Goal: Transaction & Acquisition: Book appointment/travel/reservation

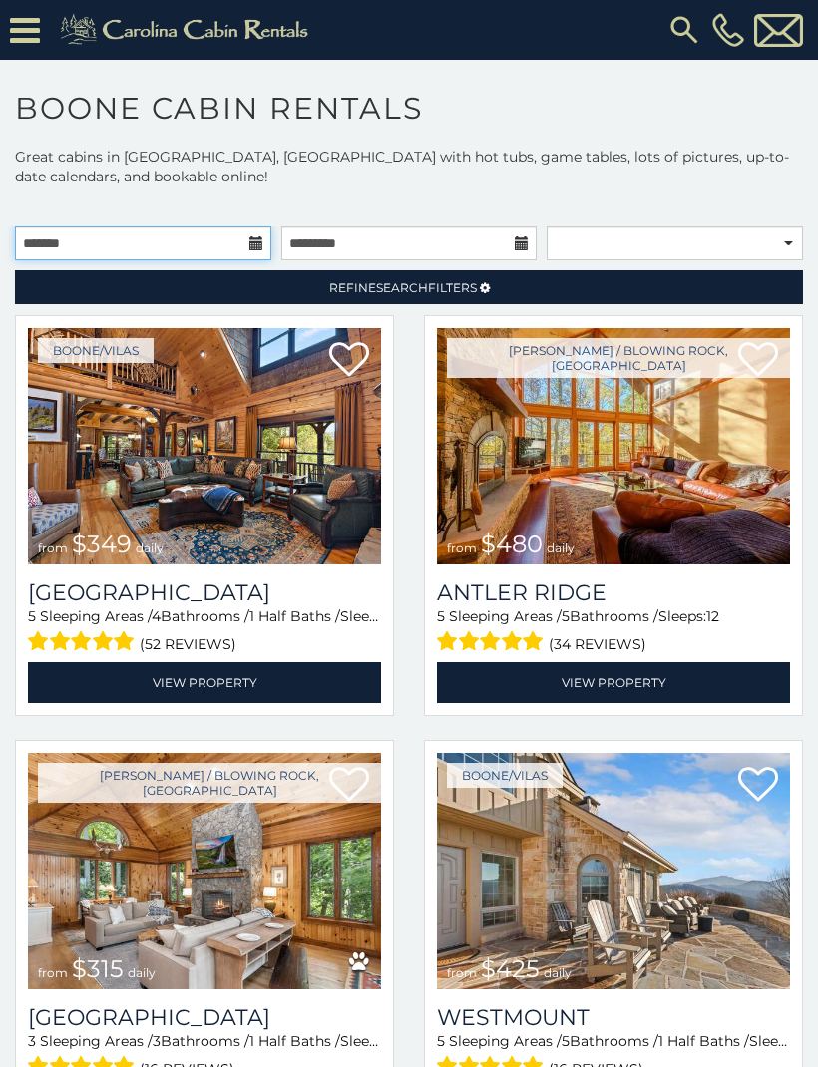
click at [238, 242] on input "text" at bounding box center [143, 243] width 256 height 34
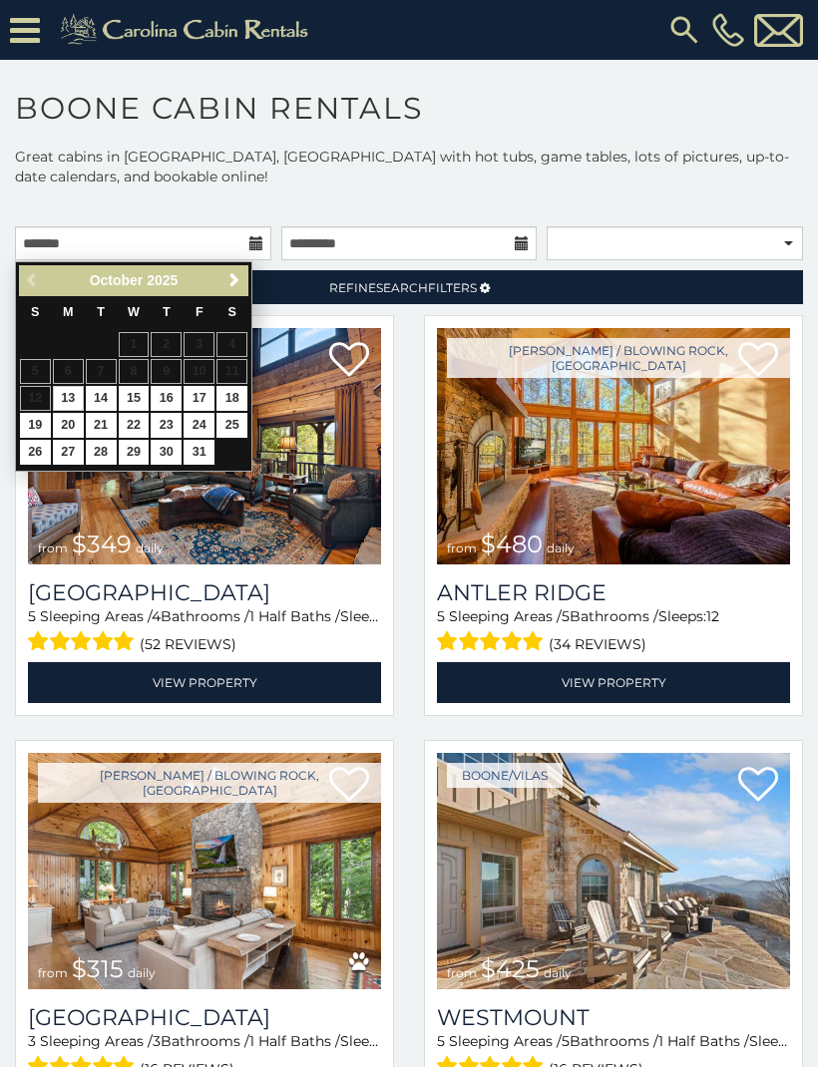
click at [179, 430] on link "23" at bounding box center [166, 425] width 31 height 25
type input "**********"
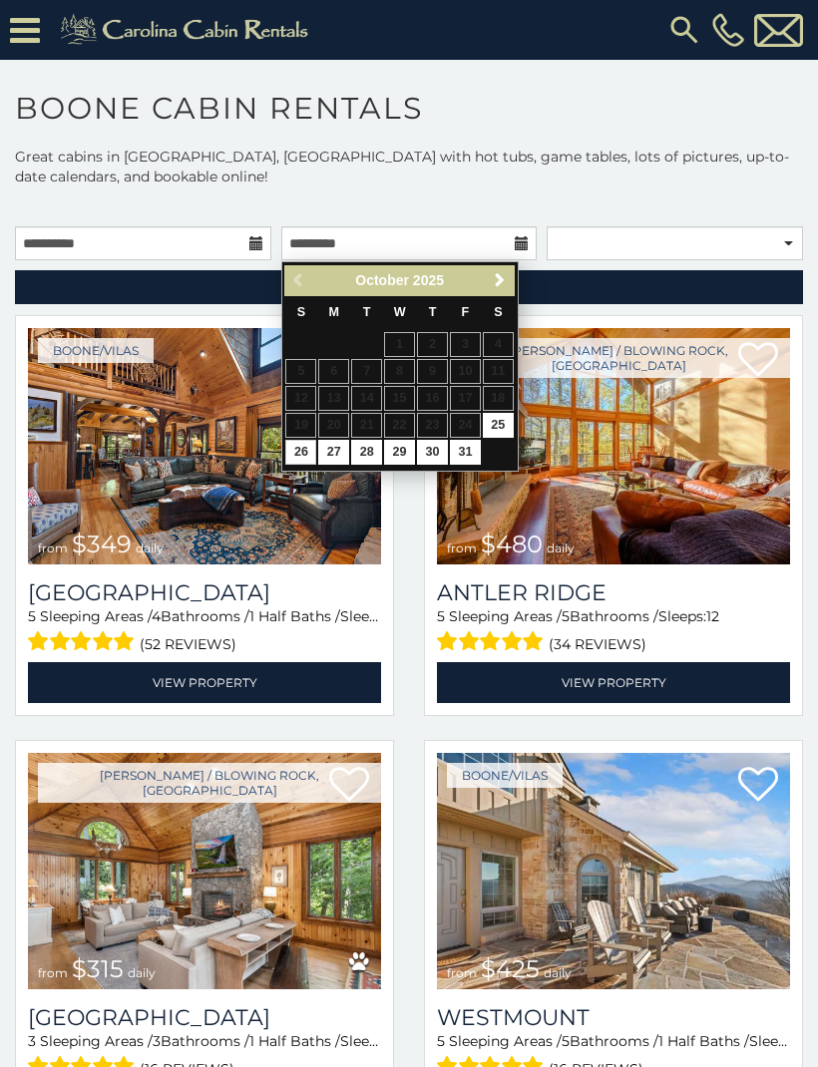
click at [297, 446] on link "26" at bounding box center [300, 452] width 31 height 25
type input "**********"
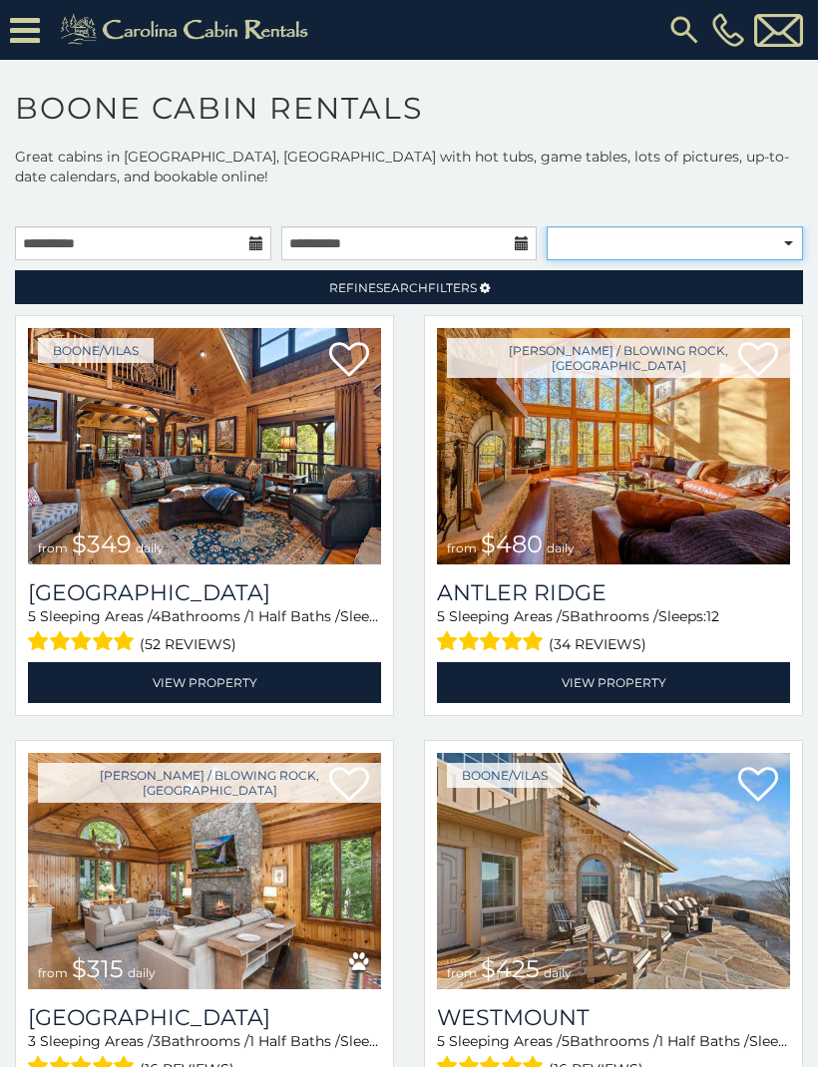
click at [773, 253] on select "**********" at bounding box center [675, 243] width 256 height 34
click at [481, 297] on link "Refine Search Filters" at bounding box center [409, 287] width 788 height 34
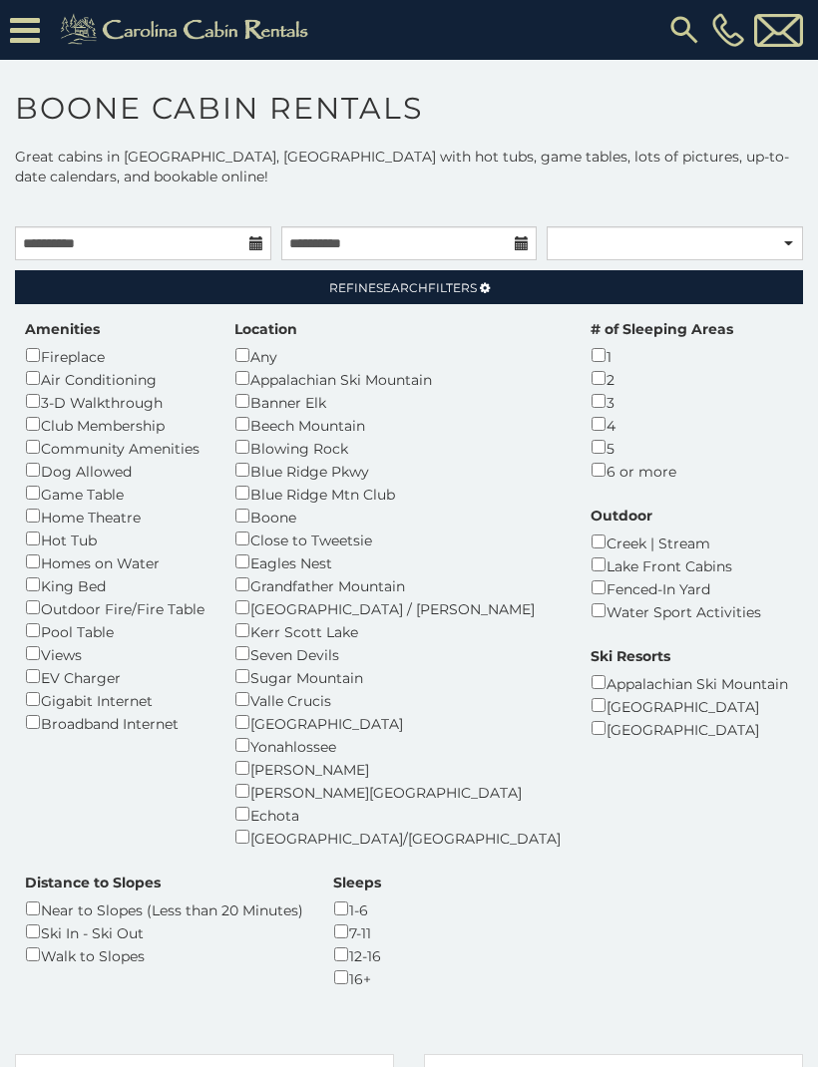
click at [125, 467] on div "Dog Allowed" at bounding box center [115, 470] width 180 height 23
click at [542, 298] on link "Refine Search Filters" at bounding box center [409, 287] width 788 height 34
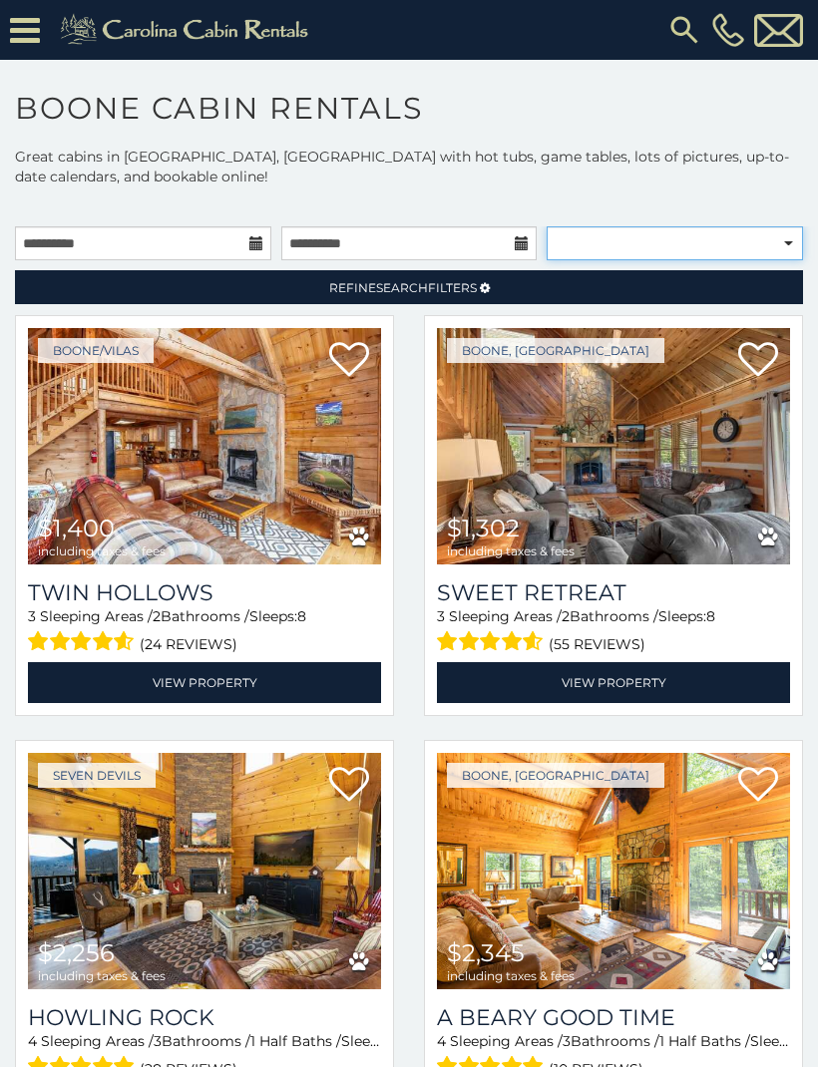
click at [754, 254] on select "**********" at bounding box center [675, 243] width 256 height 34
select select "*********"
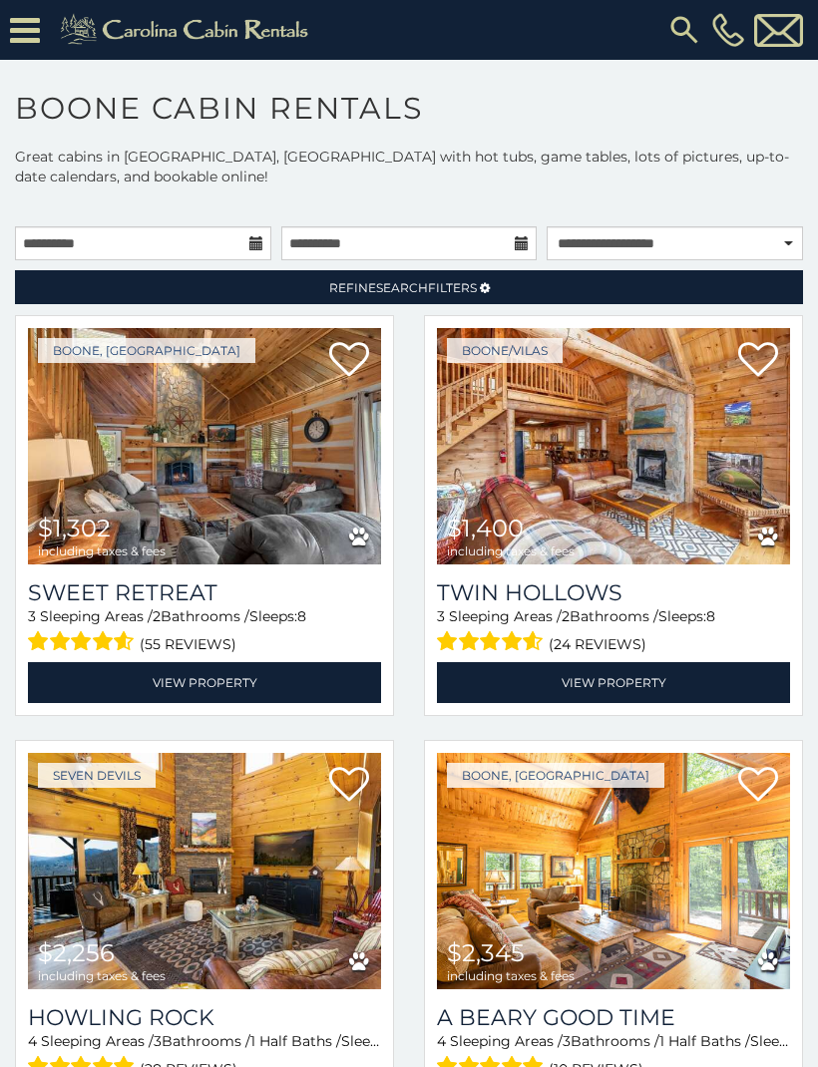
click at [679, 292] on link "Refine Search Filters" at bounding box center [409, 287] width 788 height 34
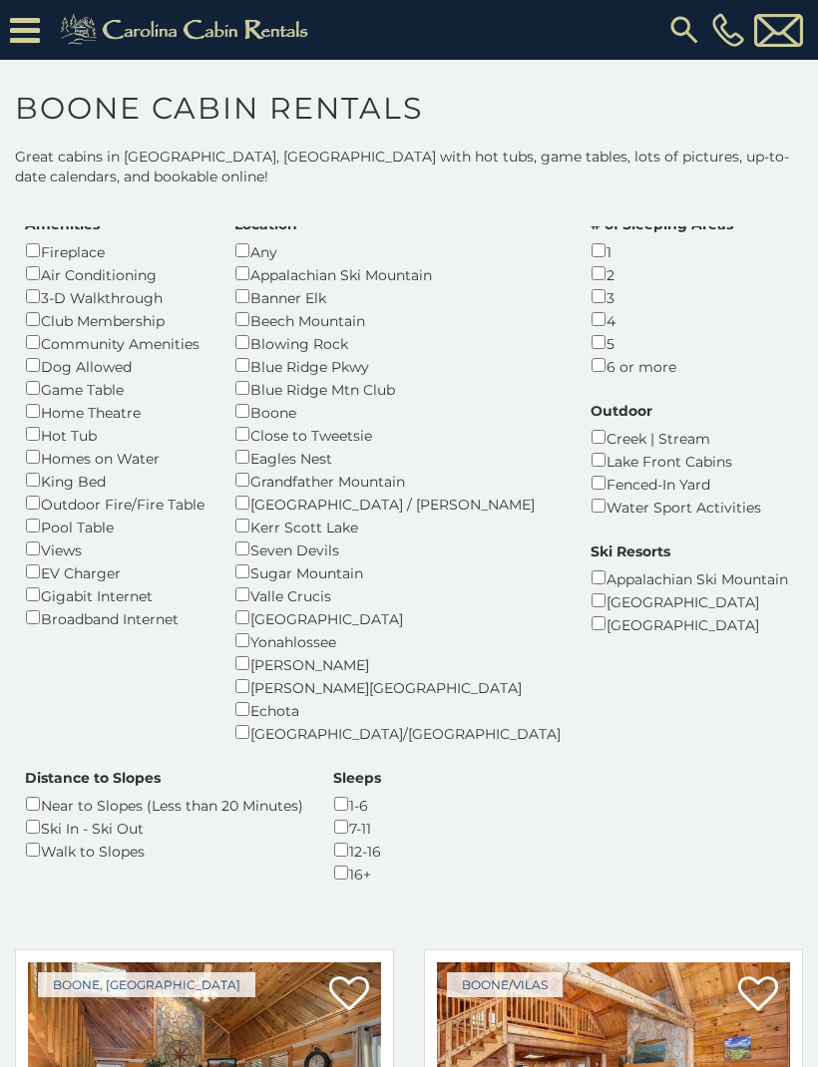
scroll to position [108, 0]
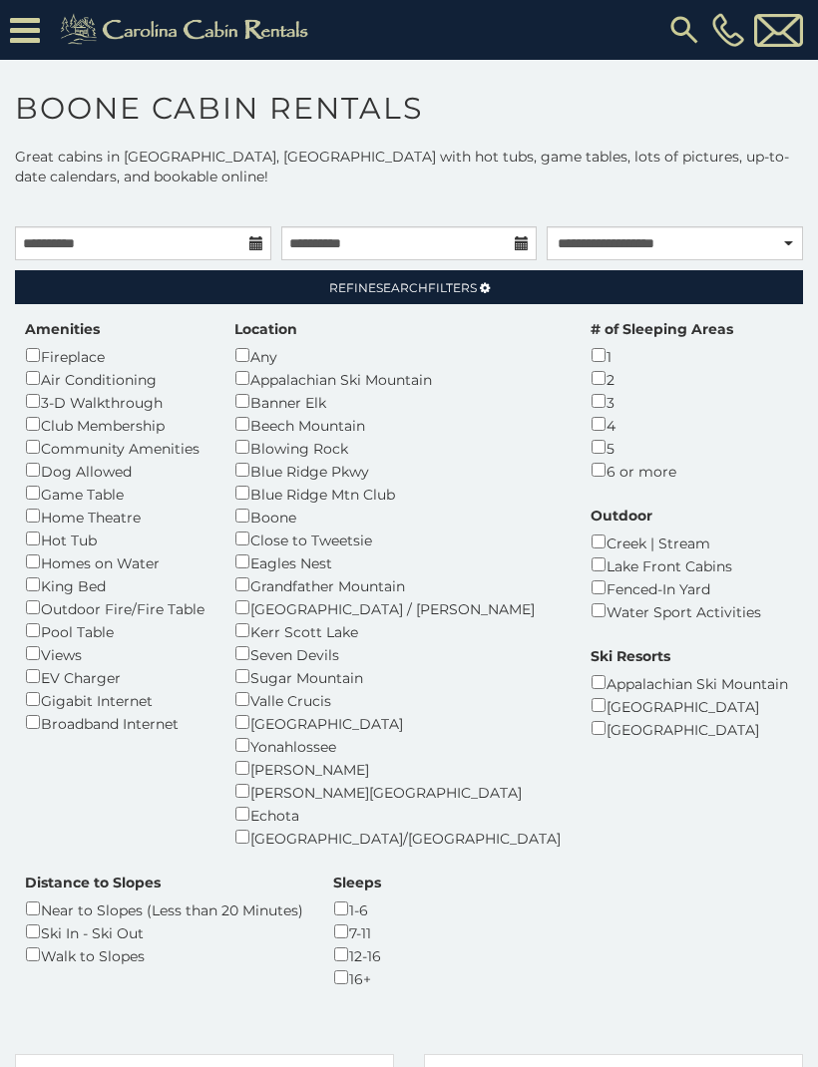
scroll to position [-4, 0]
click at [566, 282] on link "Refine Search Filters" at bounding box center [409, 287] width 788 height 34
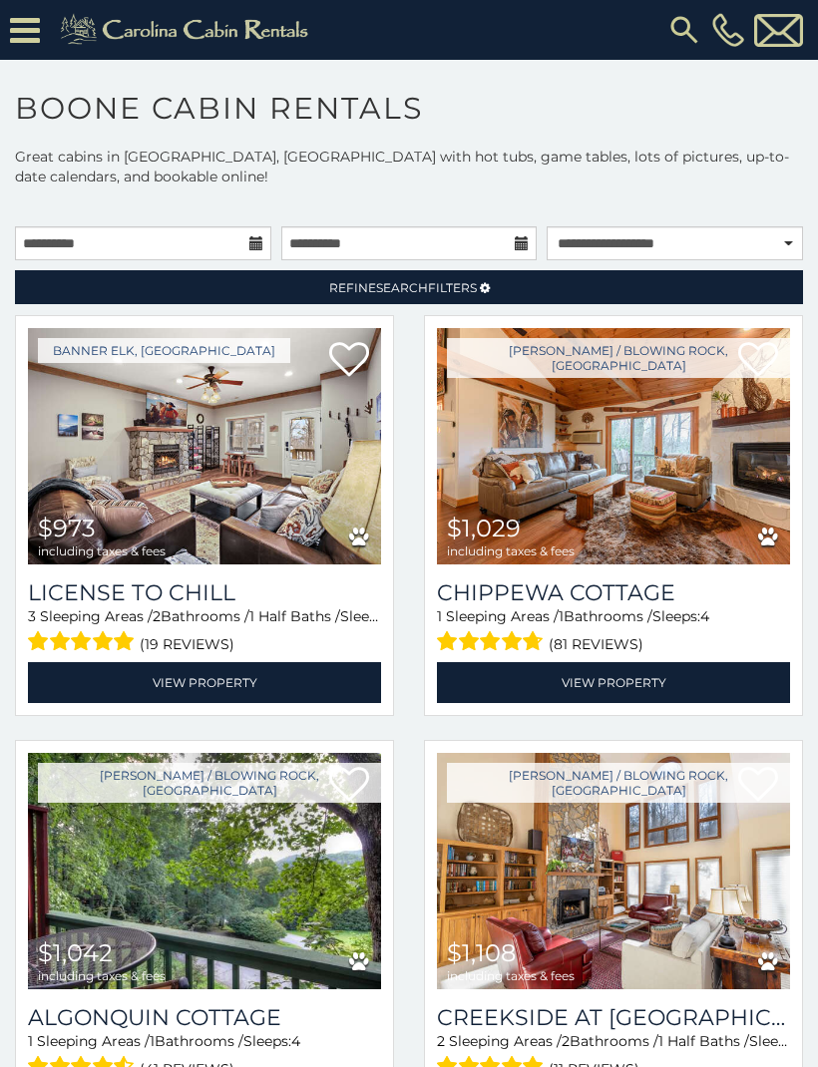
scroll to position [33, 0]
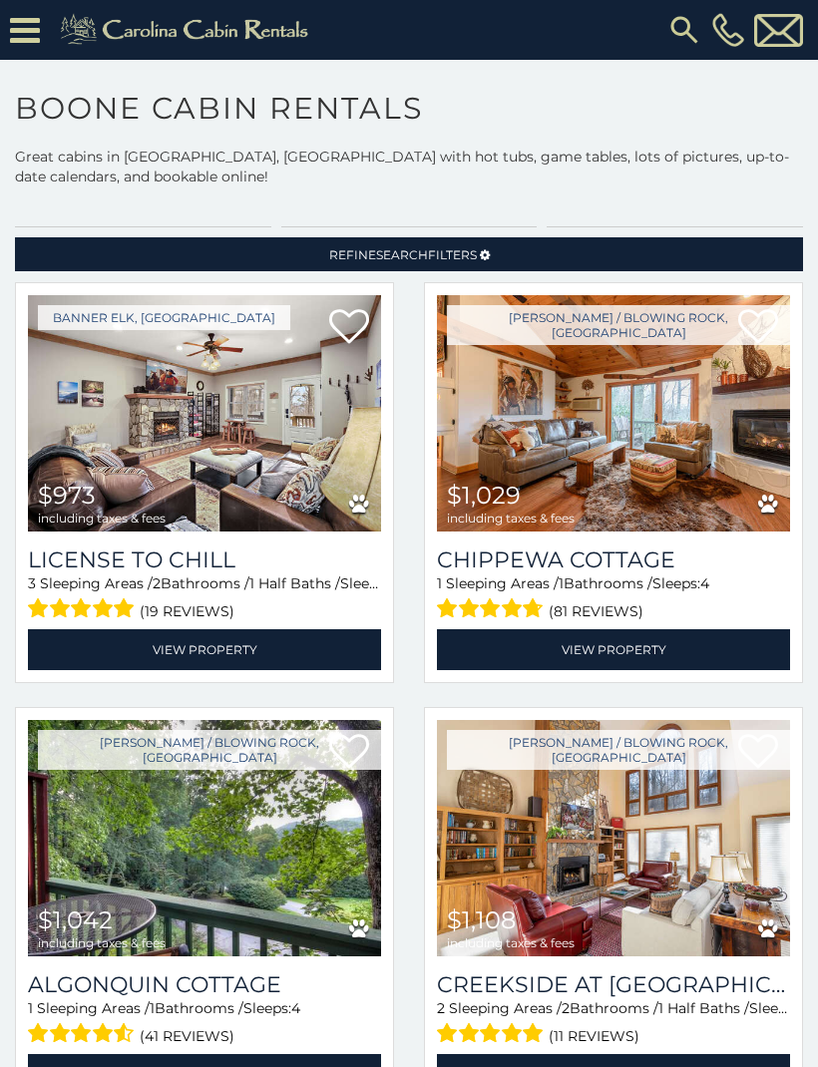
click at [233, 436] on img at bounding box center [204, 413] width 353 height 236
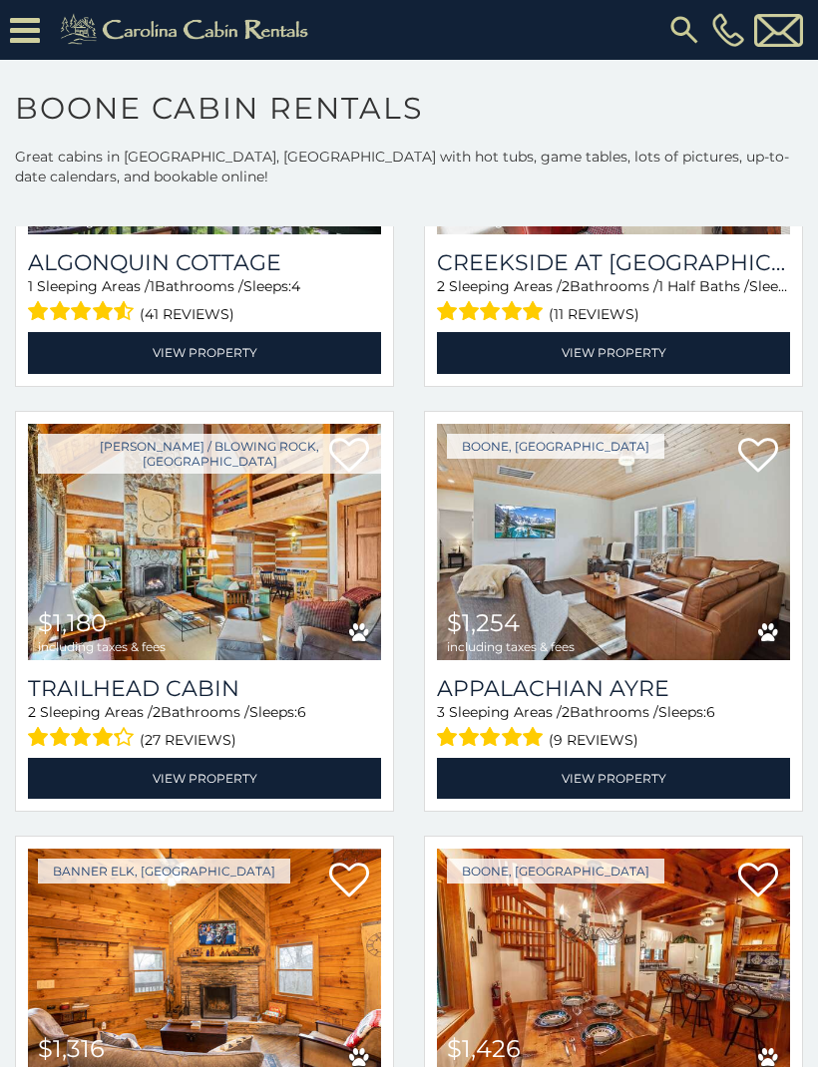
scroll to position [779, 0]
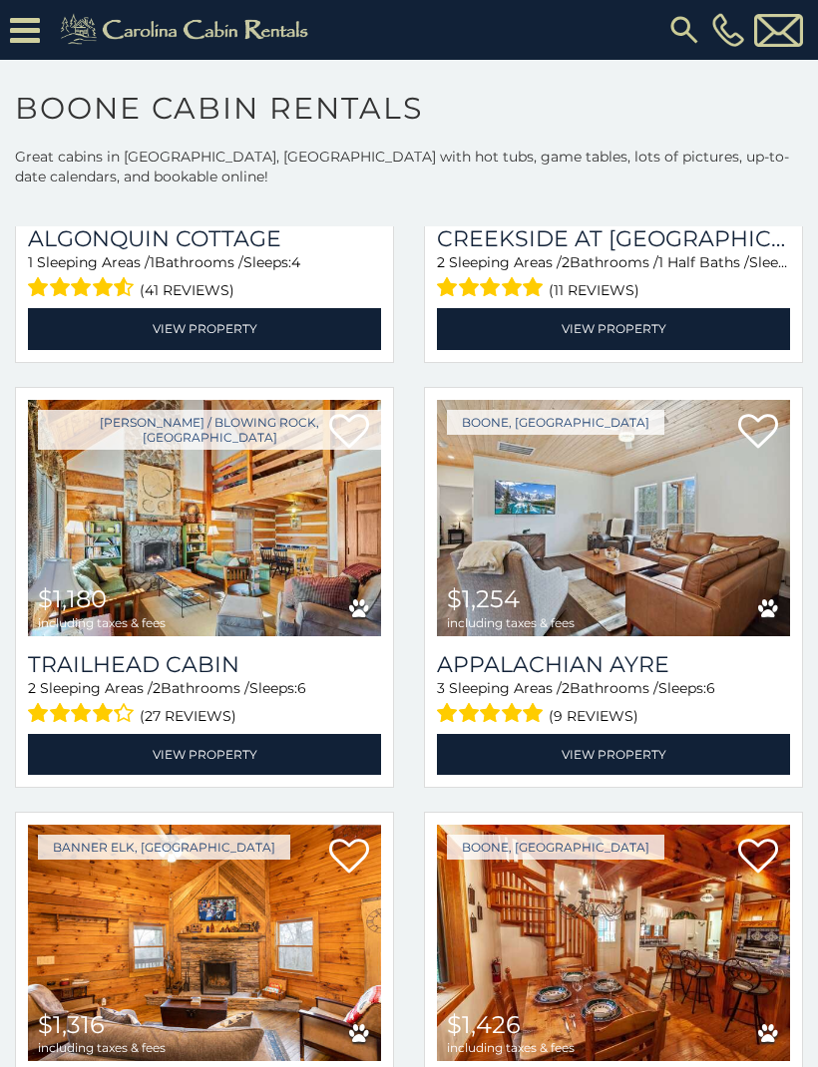
click at [645, 554] on img at bounding box center [613, 518] width 353 height 236
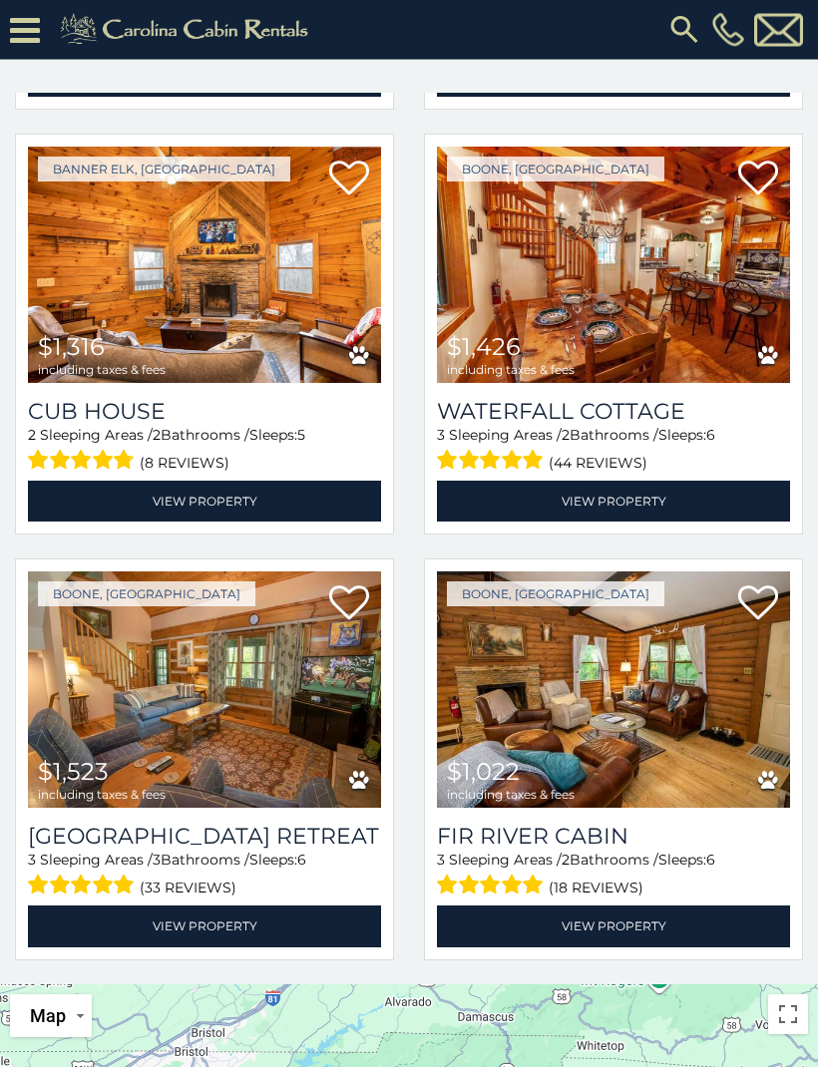
scroll to position [175, 0]
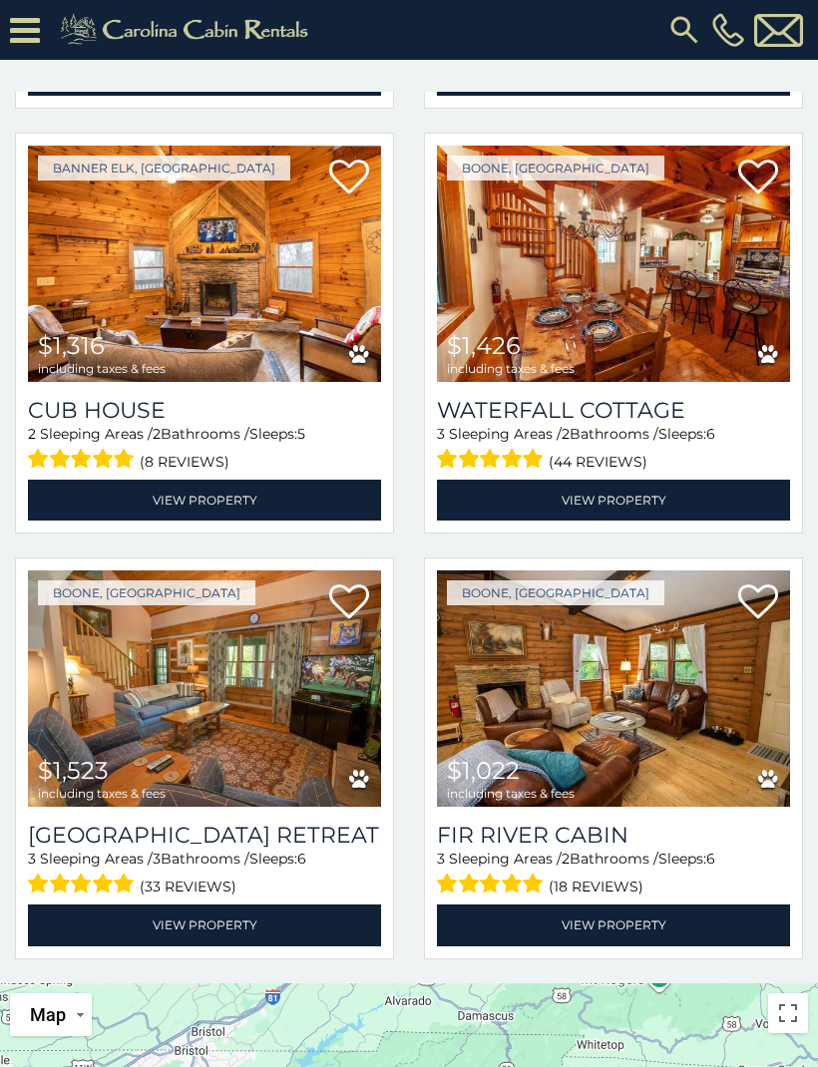
click at [675, 698] on img at bounding box center [613, 689] width 353 height 236
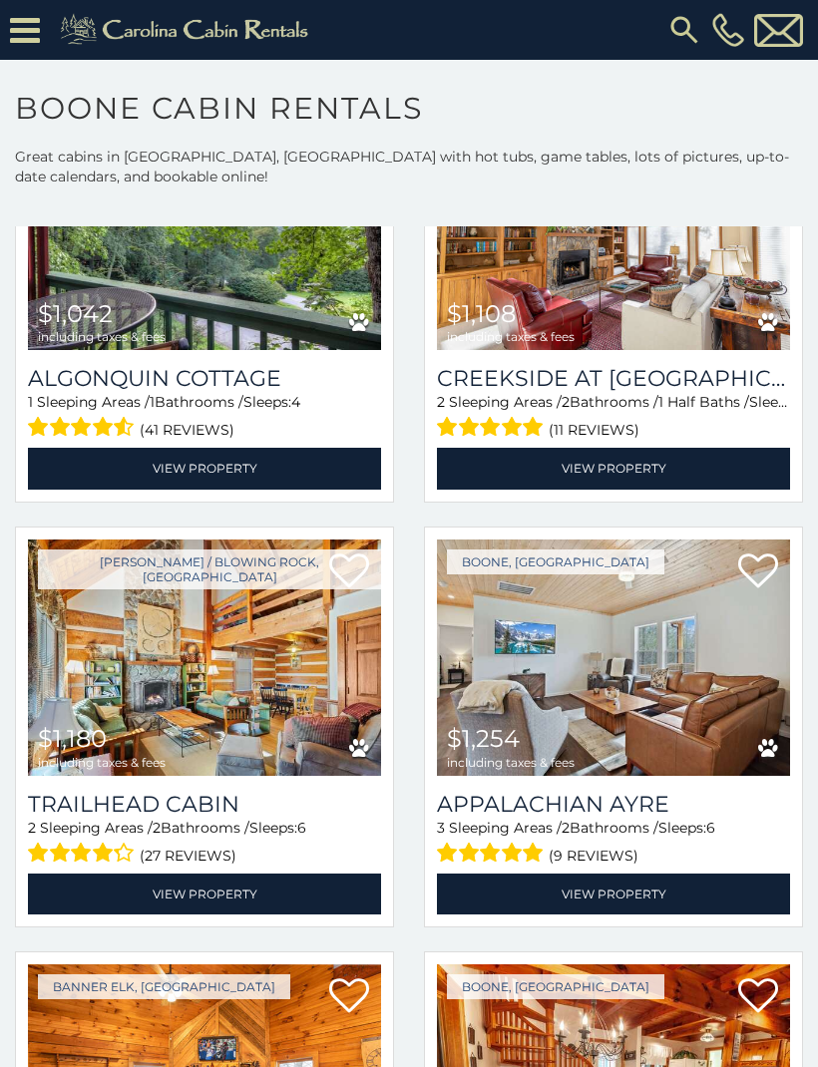
scroll to position [687, 0]
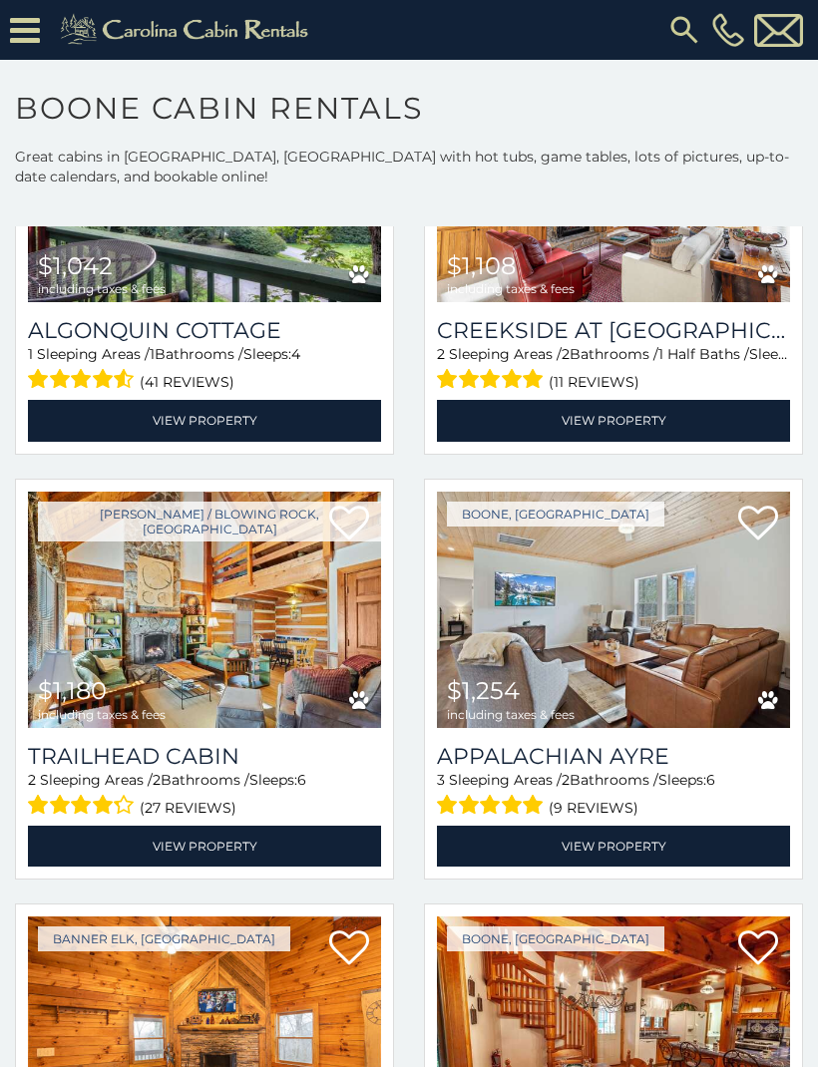
click at [242, 613] on img at bounding box center [204, 610] width 353 height 236
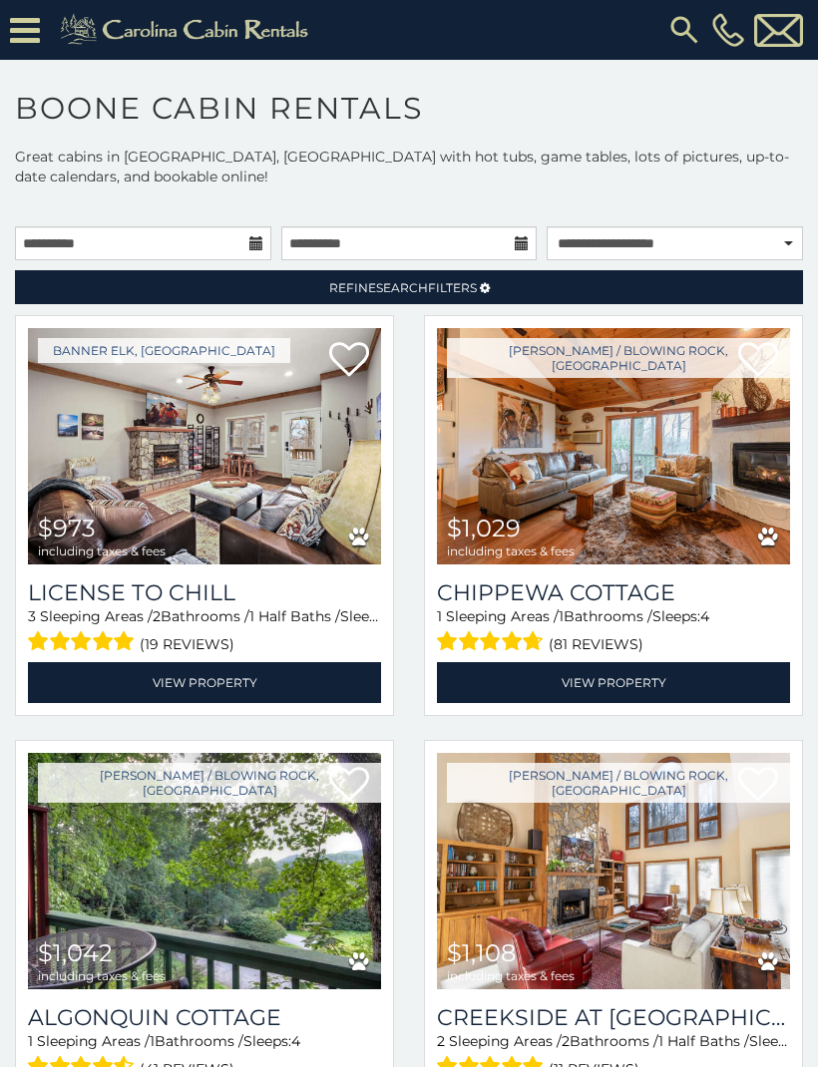
scroll to position [0, 0]
click at [628, 296] on link "Refine Search Filters" at bounding box center [409, 287] width 788 height 34
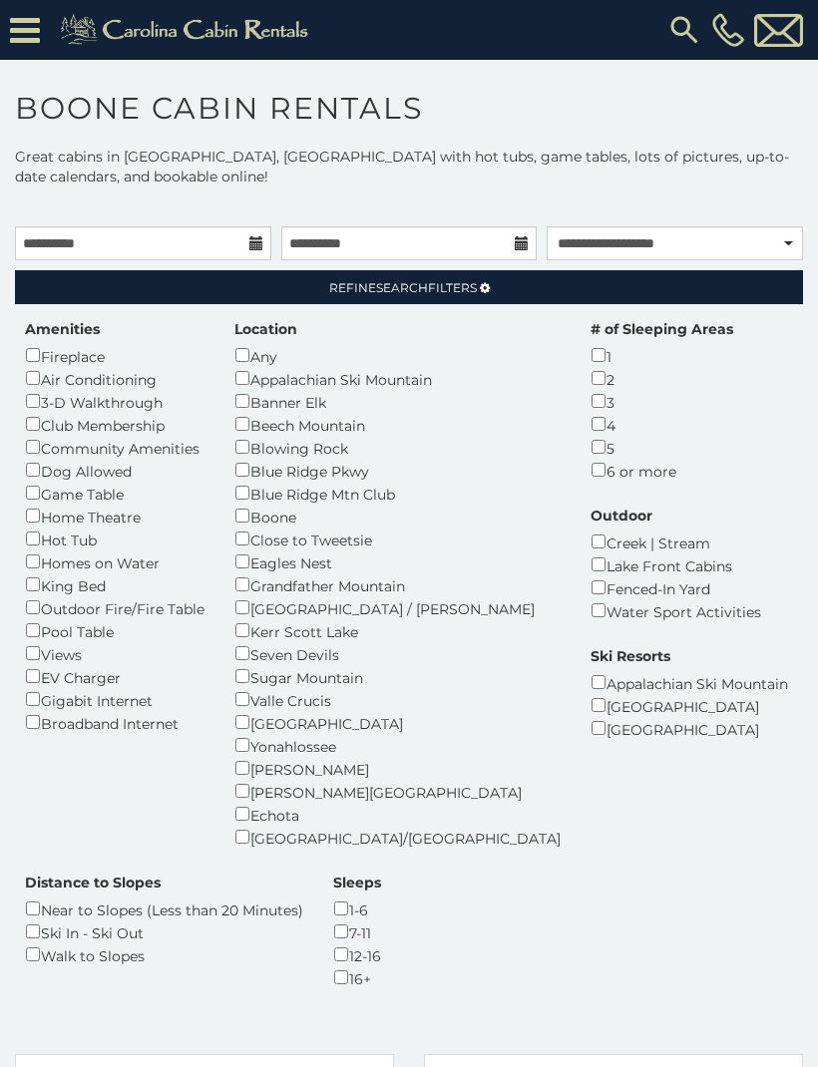
click at [102, 469] on div "Dog Allowed" at bounding box center [115, 470] width 180 height 23
click at [81, 459] on div "Dog Allowed" at bounding box center [115, 470] width 180 height 23
click at [589, 303] on link "Refine Search Filters" at bounding box center [409, 287] width 788 height 34
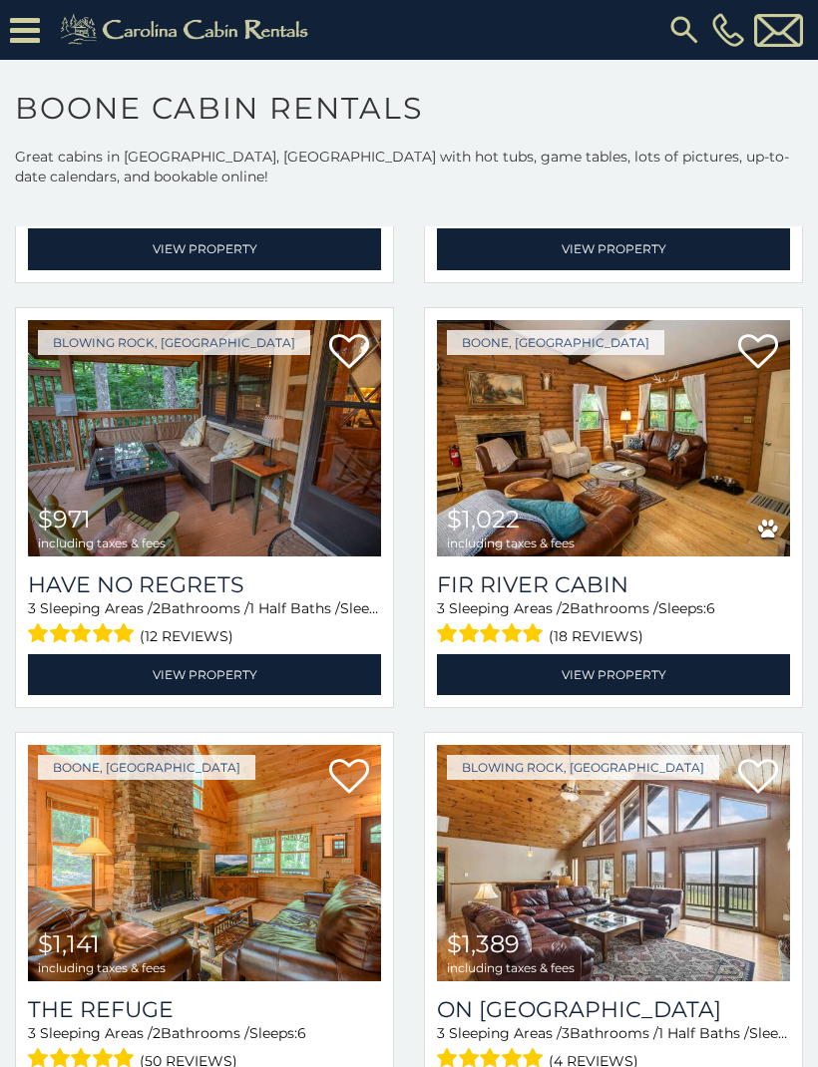
scroll to position [2136, 0]
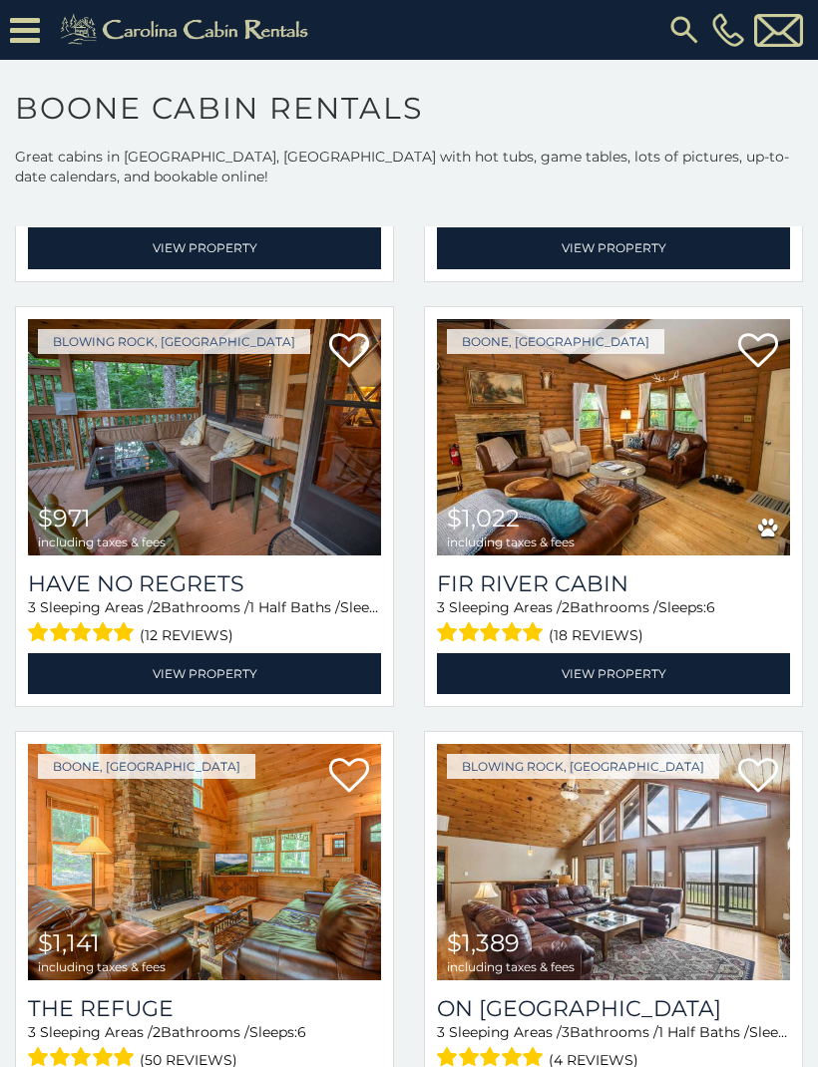
click at [706, 440] on img at bounding box center [613, 437] width 353 height 236
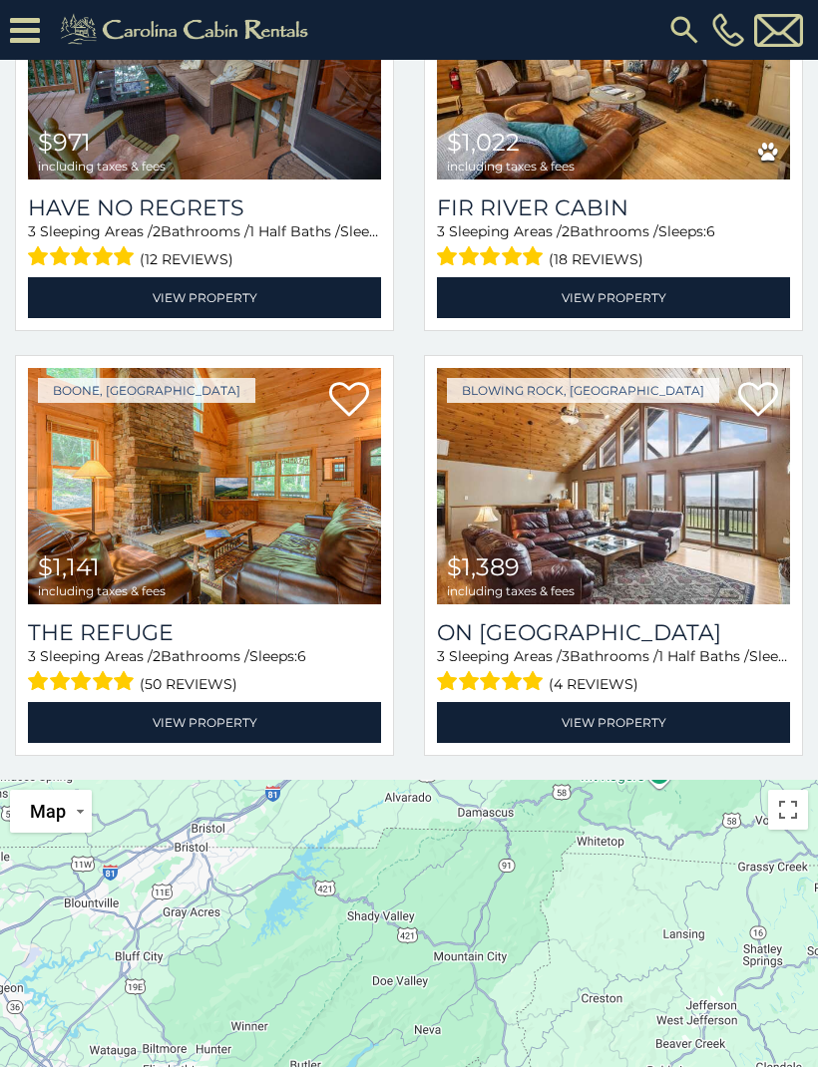
scroll to position [2178, 0]
click at [335, 429] on img at bounding box center [204, 486] width 353 height 236
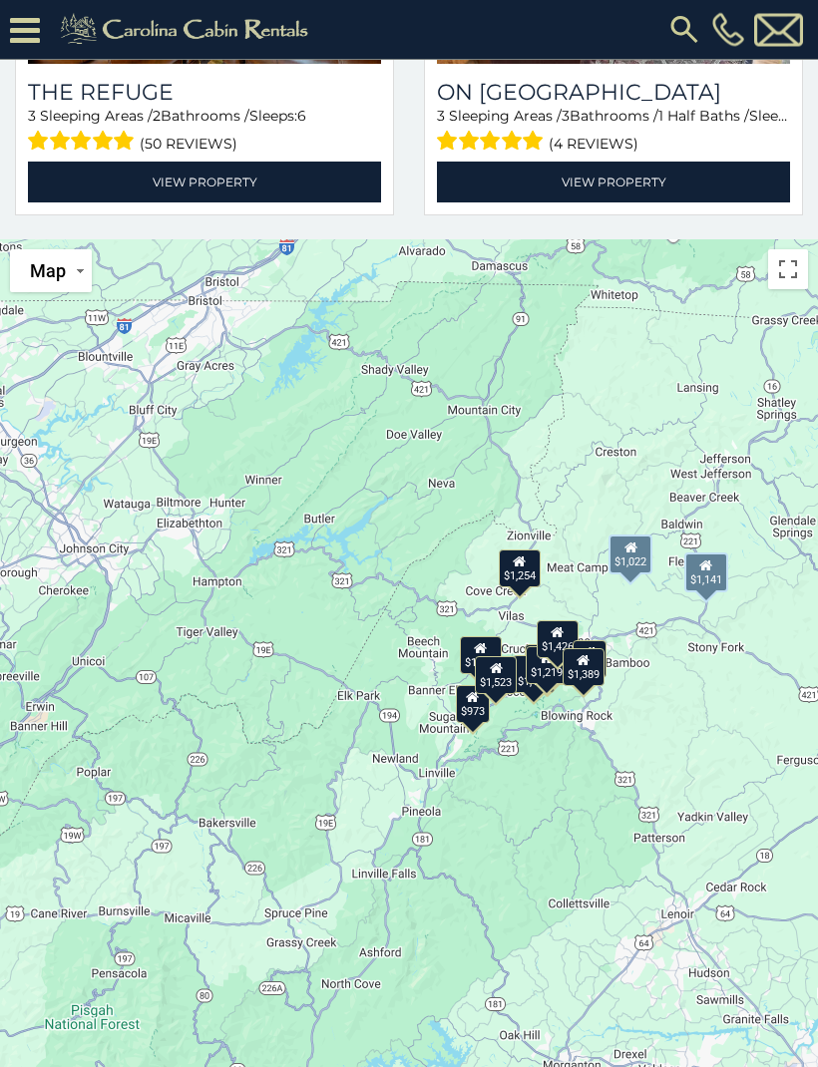
scroll to position [918, 0]
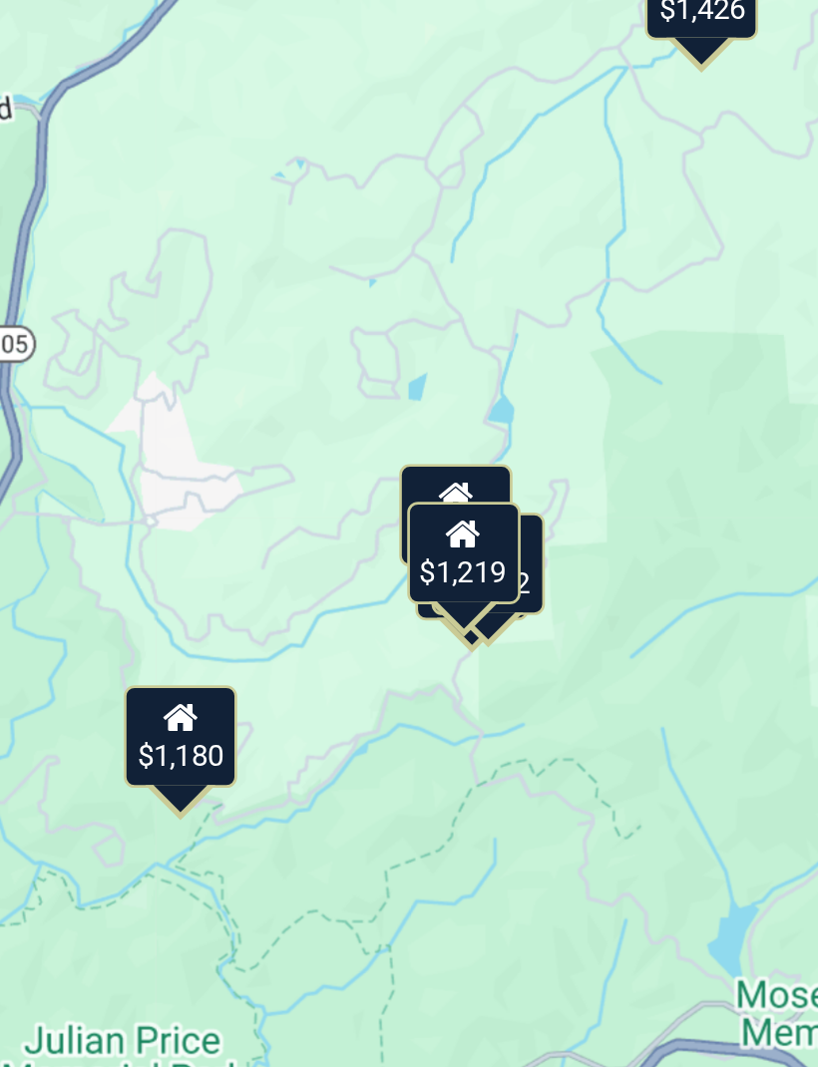
click at [593, 657] on div "$1,219" at bounding box center [614, 676] width 42 height 38
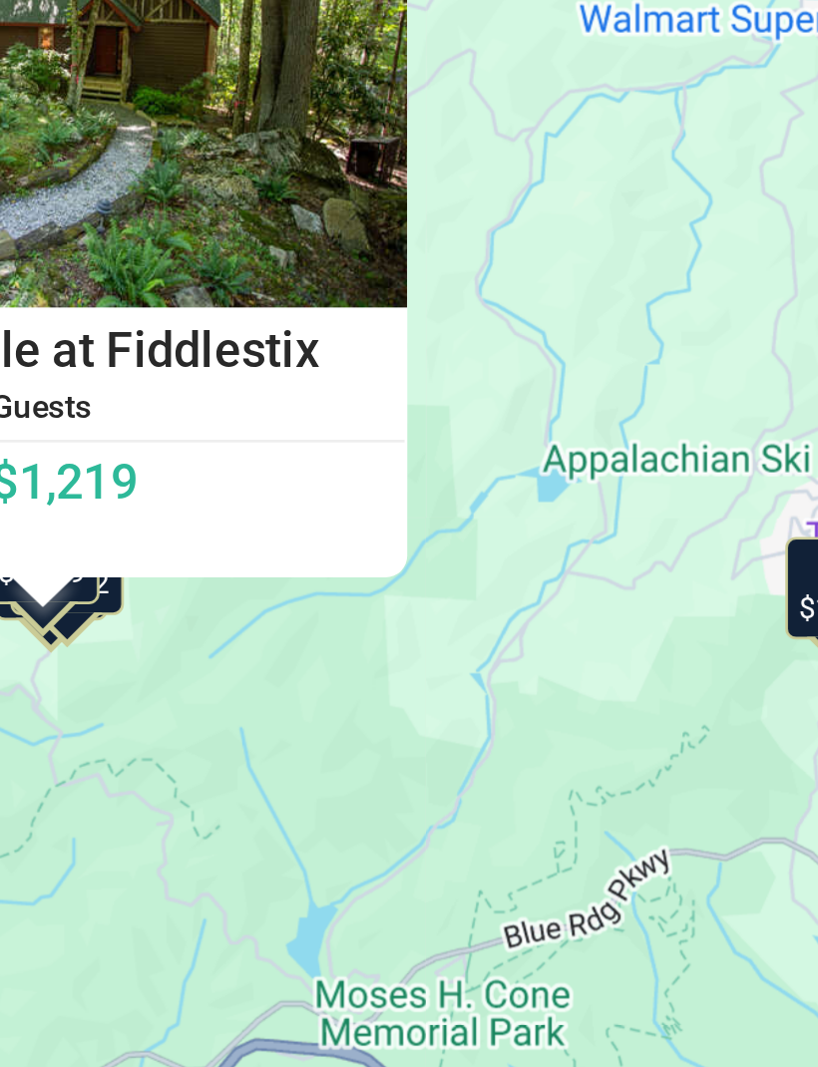
click at [211, 244] on div "$973 $1,029 $1,042 $1,108 $1,180 $1,219 $1,254 $1,316 $1,426 $1,523 $971 $1,022…" at bounding box center [409, 686] width 818 height 892
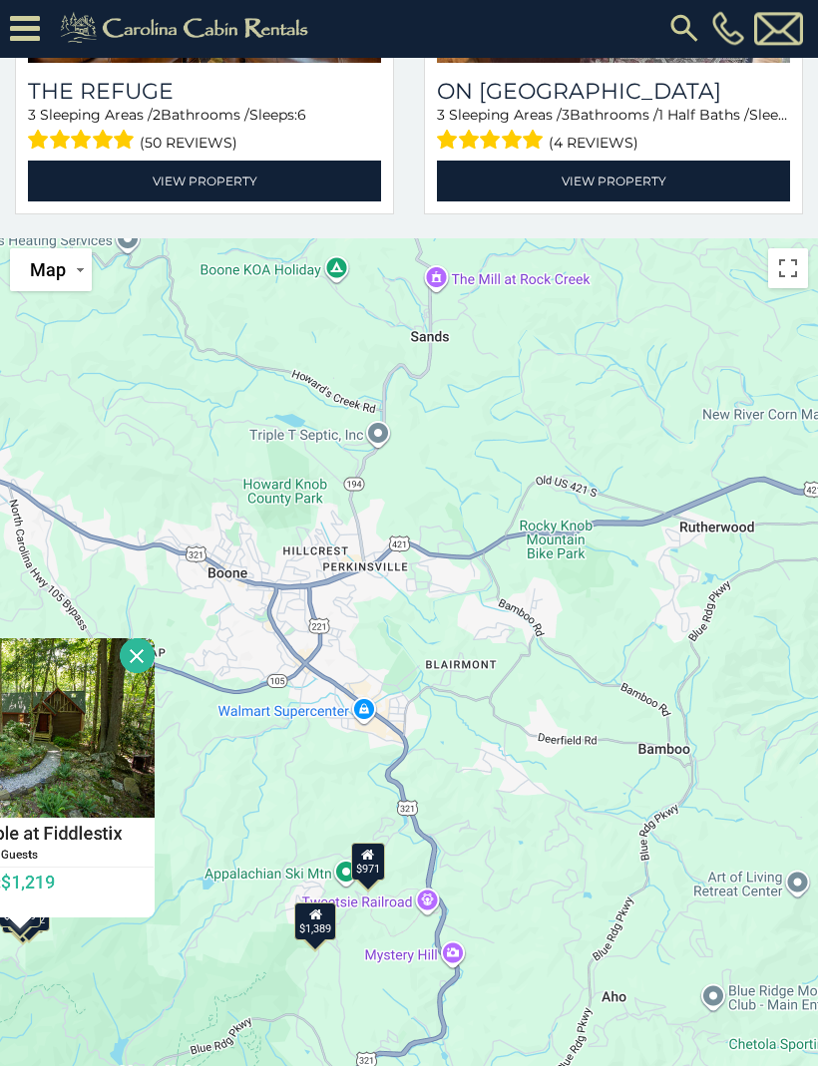
scroll to position [984, 0]
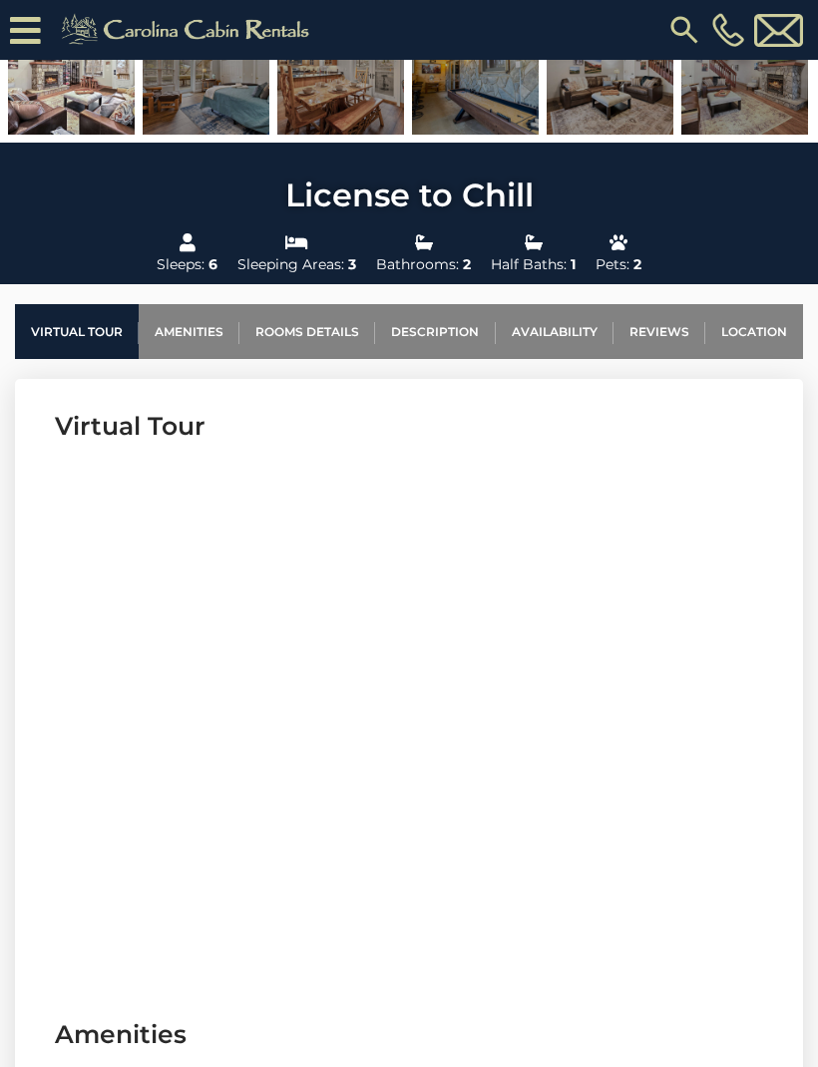
scroll to position [503, 0]
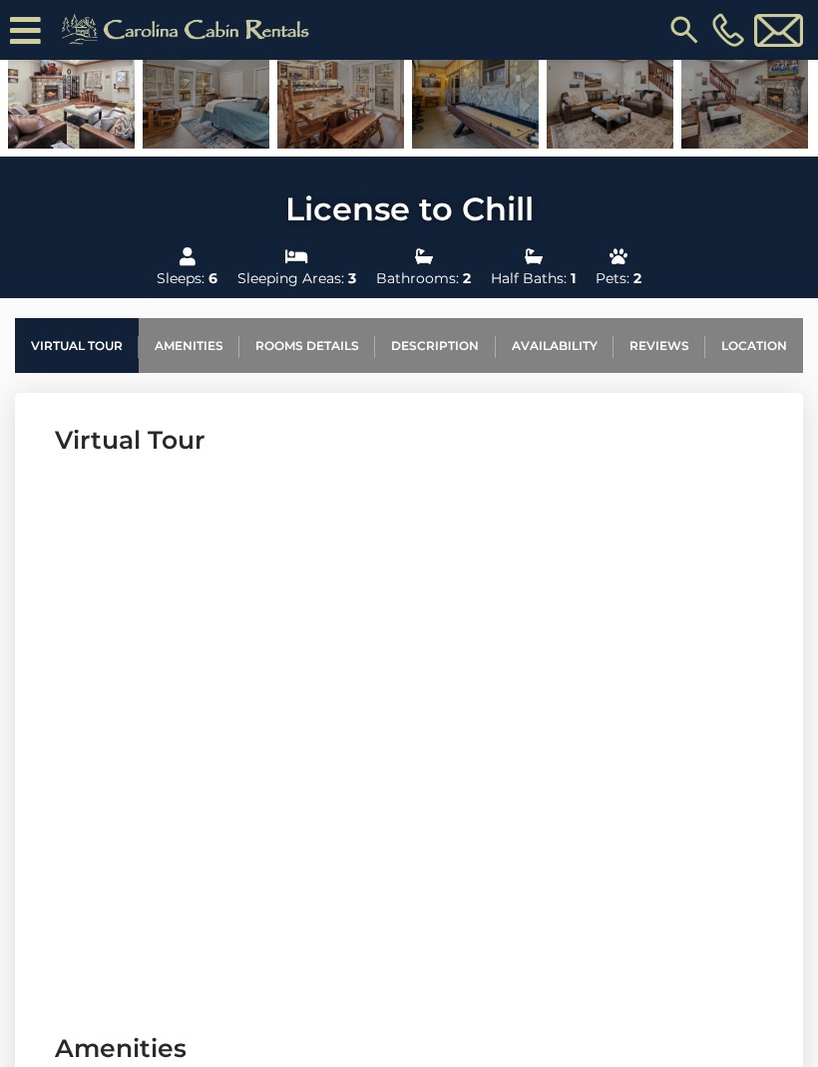
click at [754, 347] on link "Location" at bounding box center [754, 345] width 98 height 55
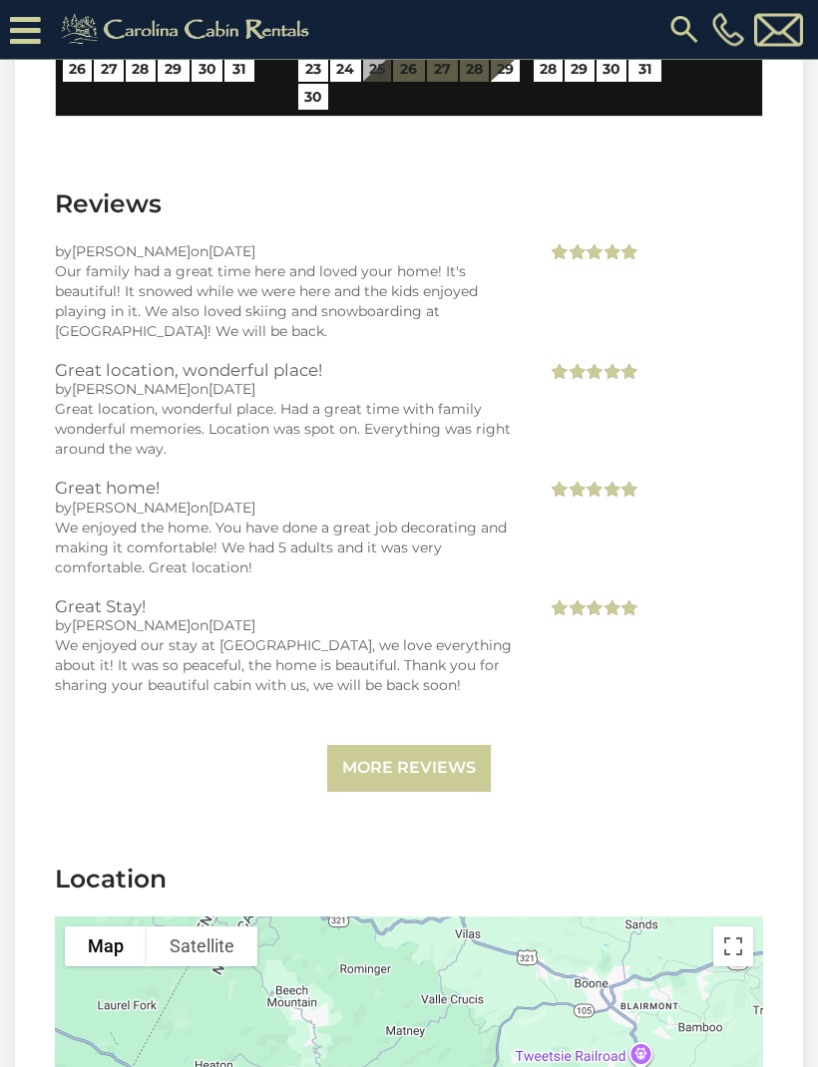
scroll to position [4369, 0]
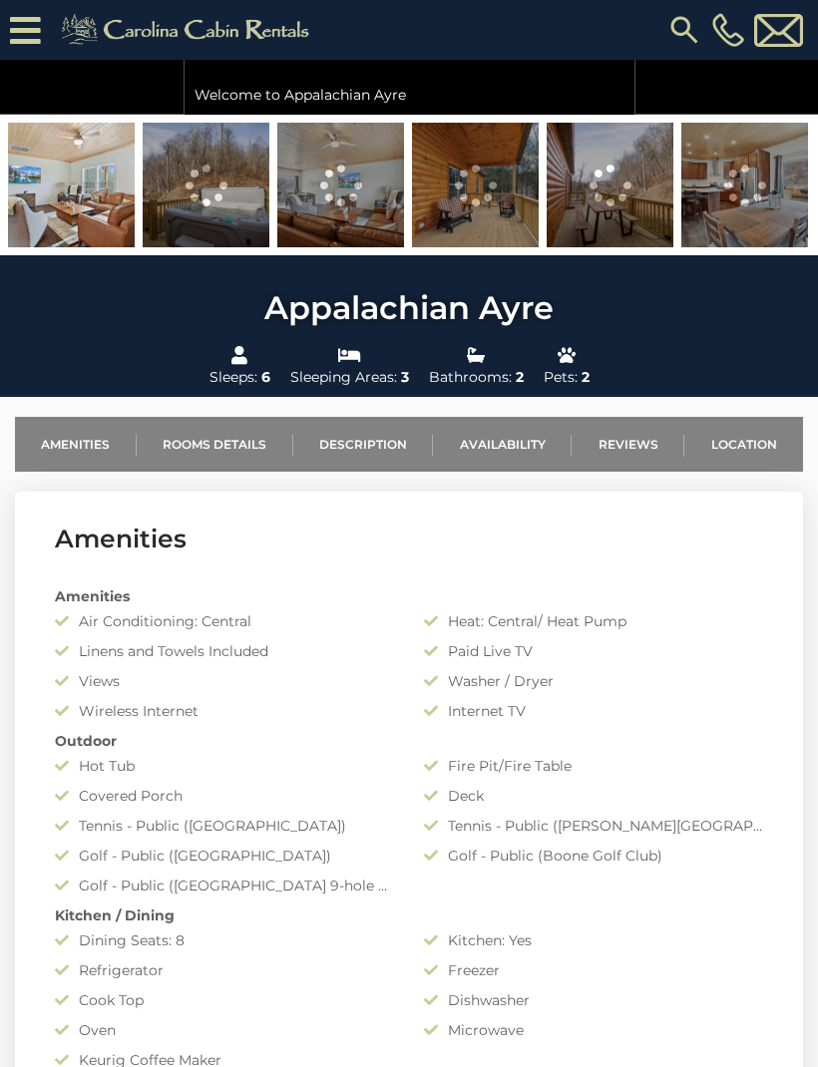
click at [754, 441] on link "Location" at bounding box center [743, 444] width 119 height 55
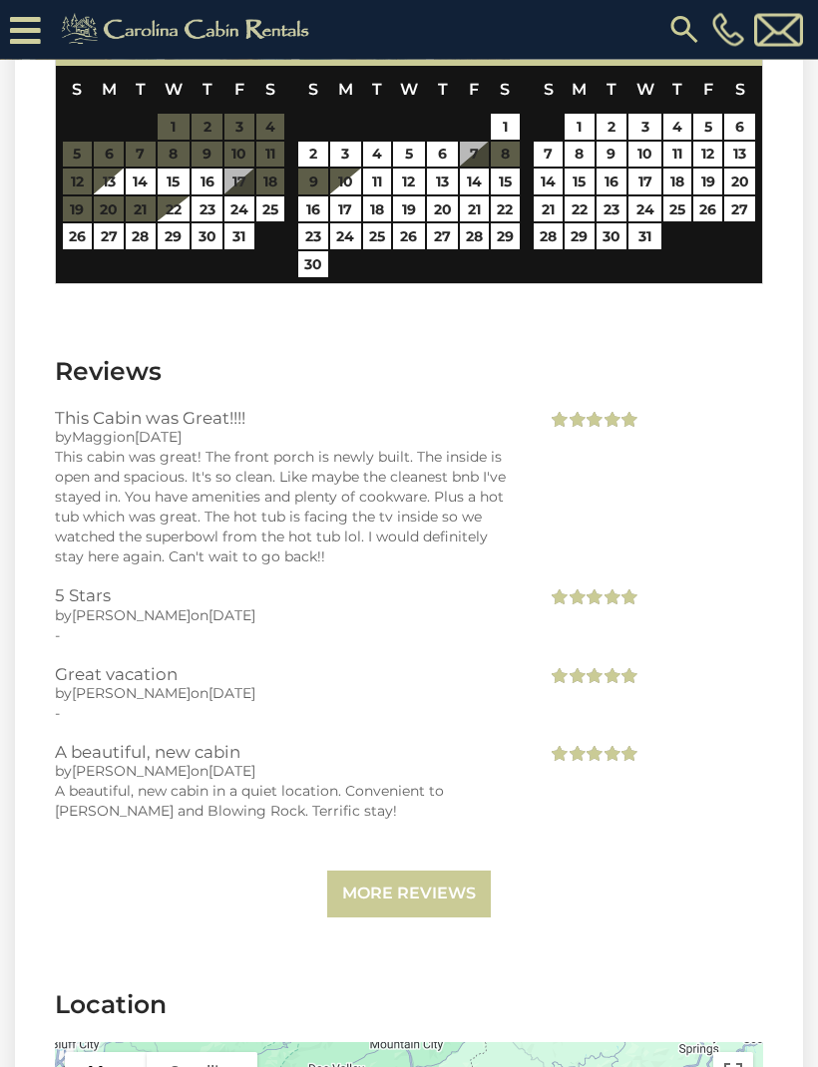
scroll to position [3907, 0]
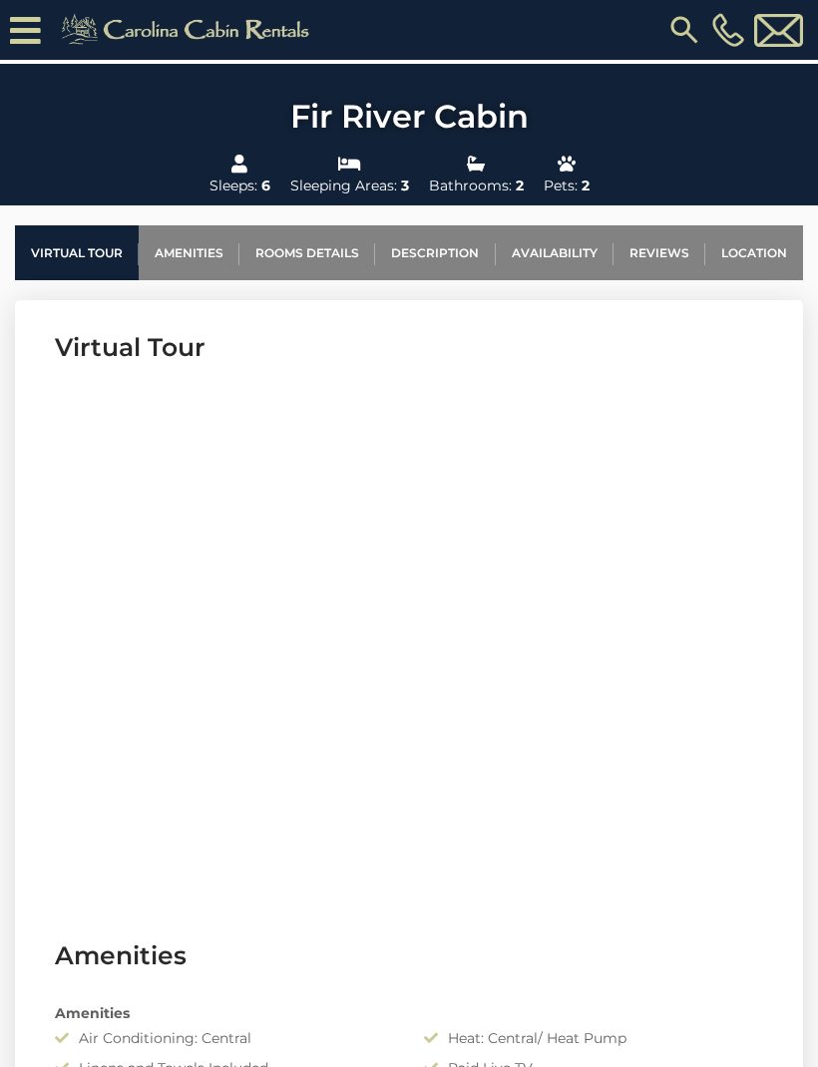
click at [720, 256] on link "Location" at bounding box center [754, 252] width 98 height 55
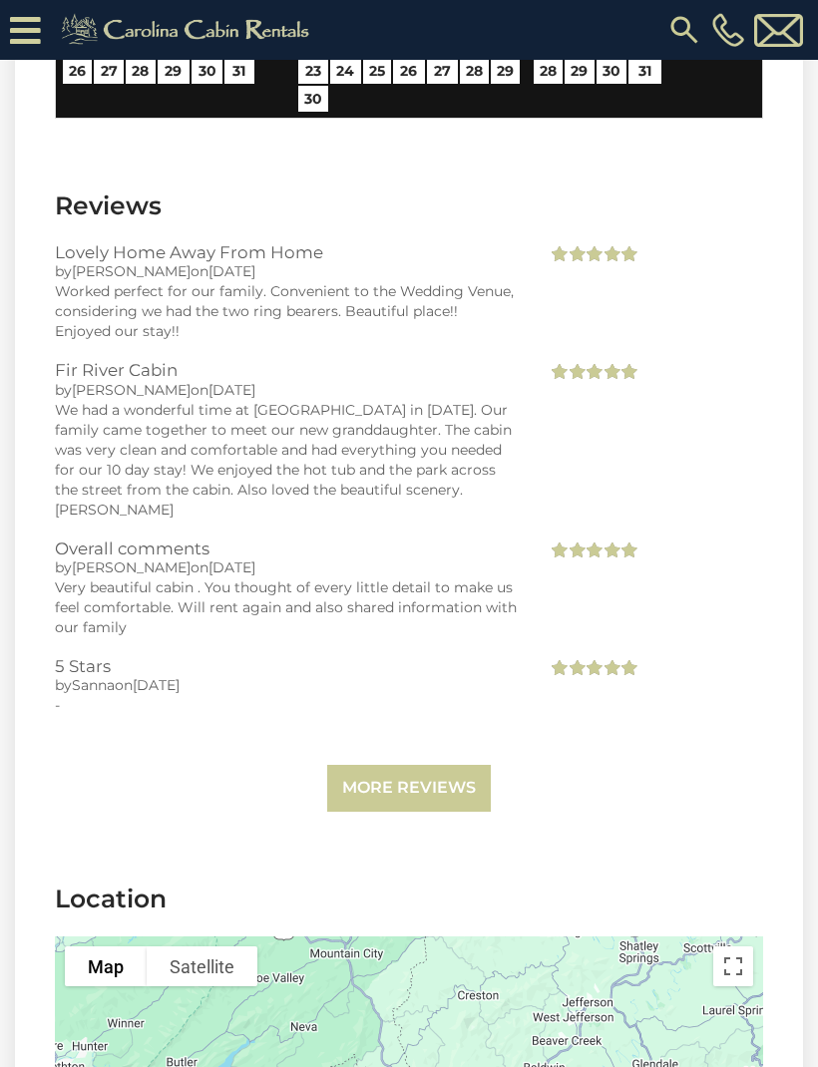
scroll to position [3908, 0]
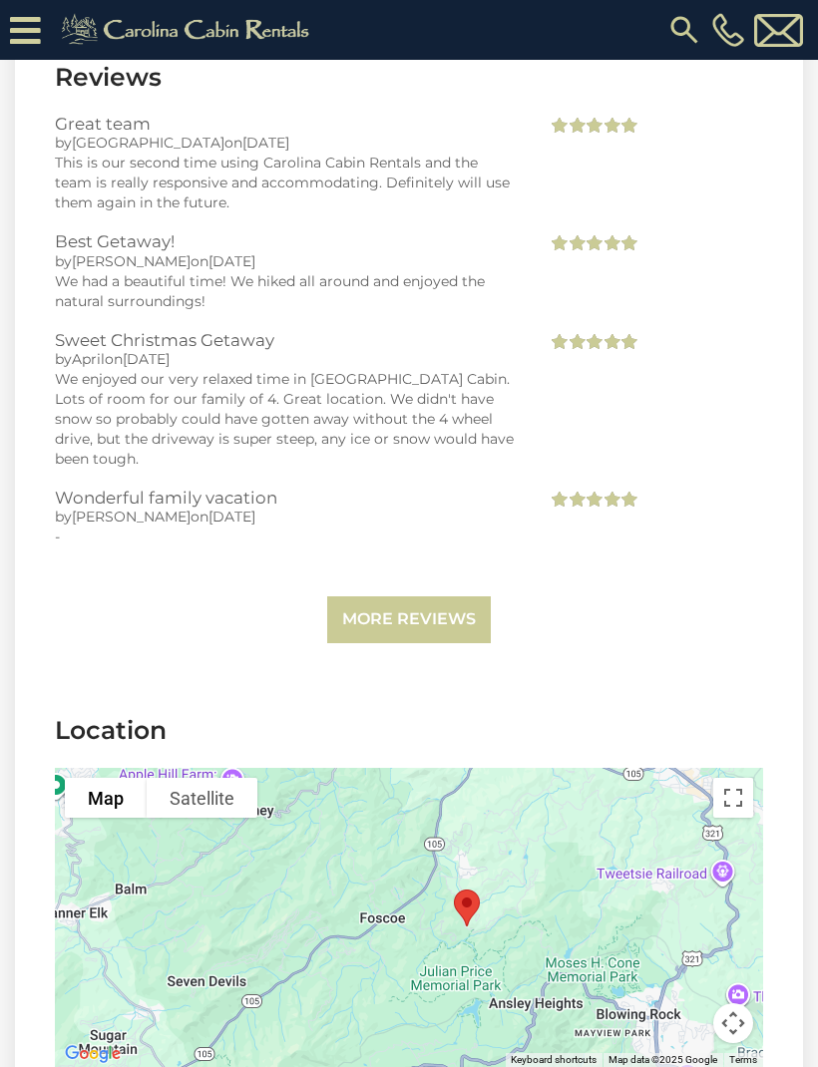
scroll to position [4266, 0]
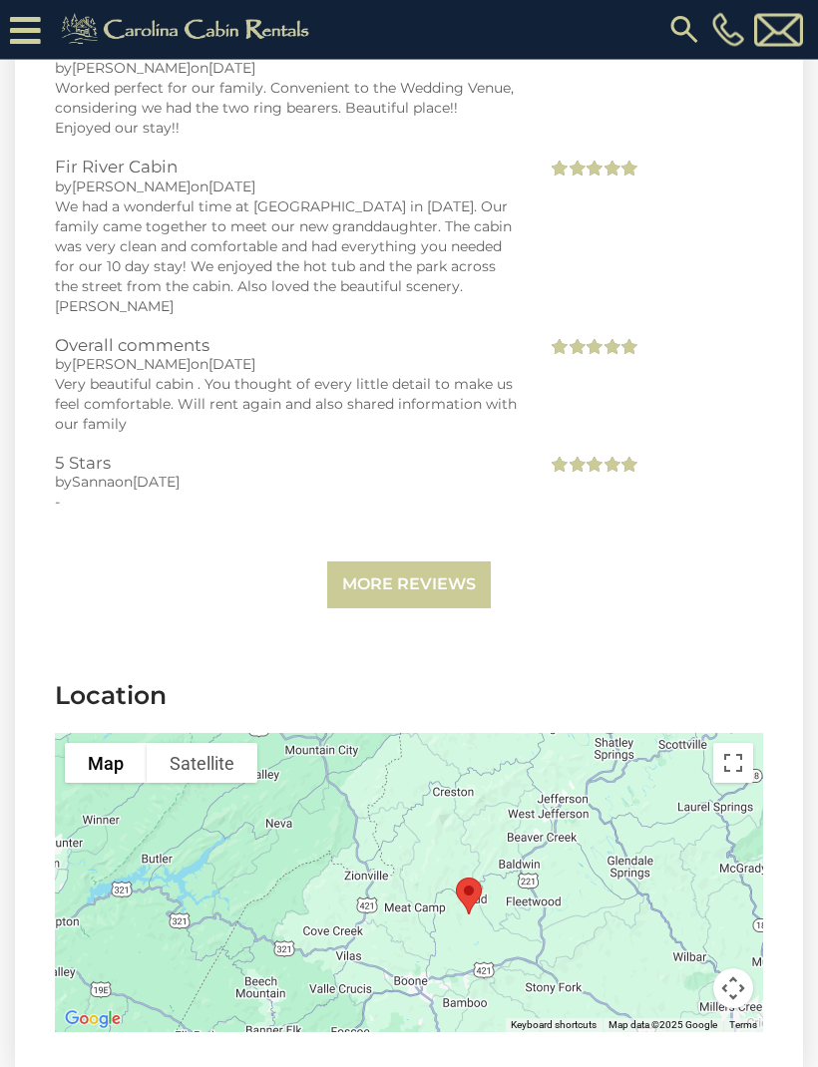
scroll to position [4145, 0]
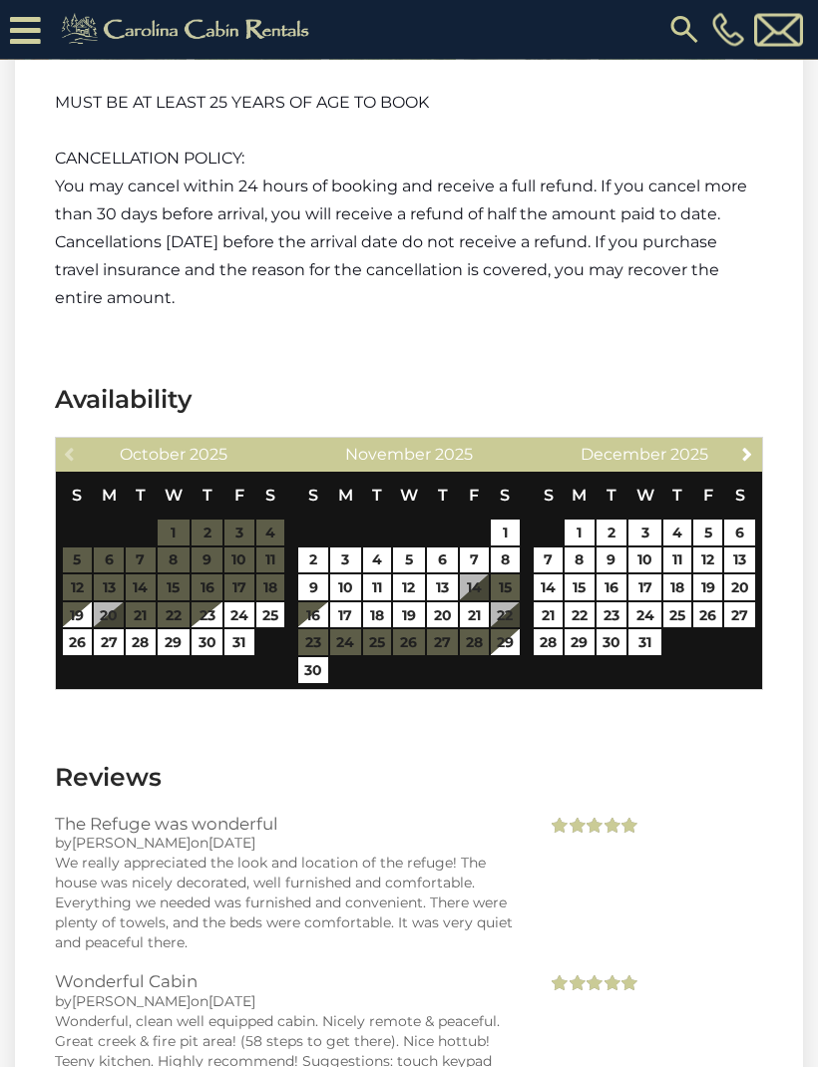
scroll to position [4462, 0]
